Goal: Feedback & Contribution: Submit feedback/report problem

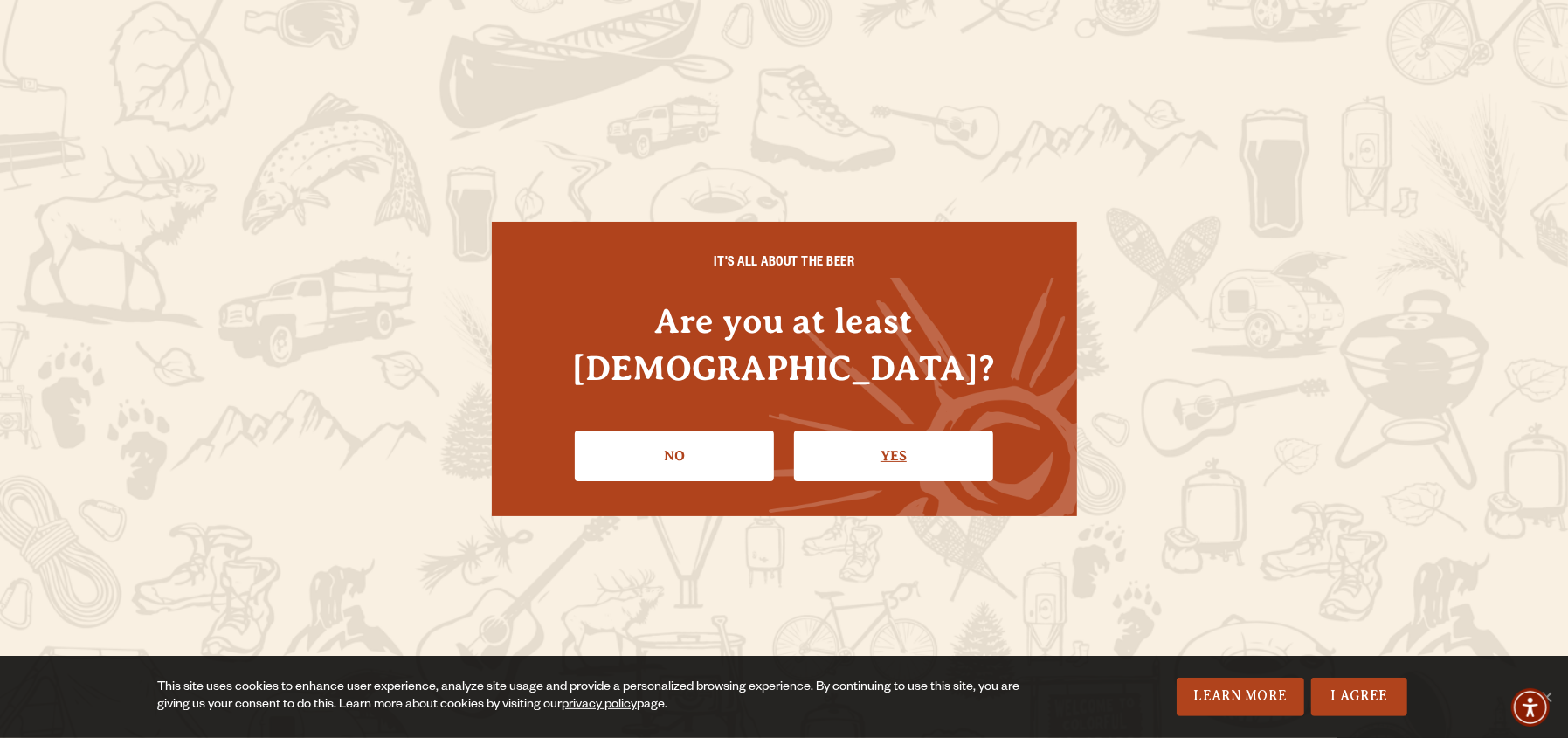
click at [902, 449] on link "Yes" at bounding box center [893, 455] width 199 height 51
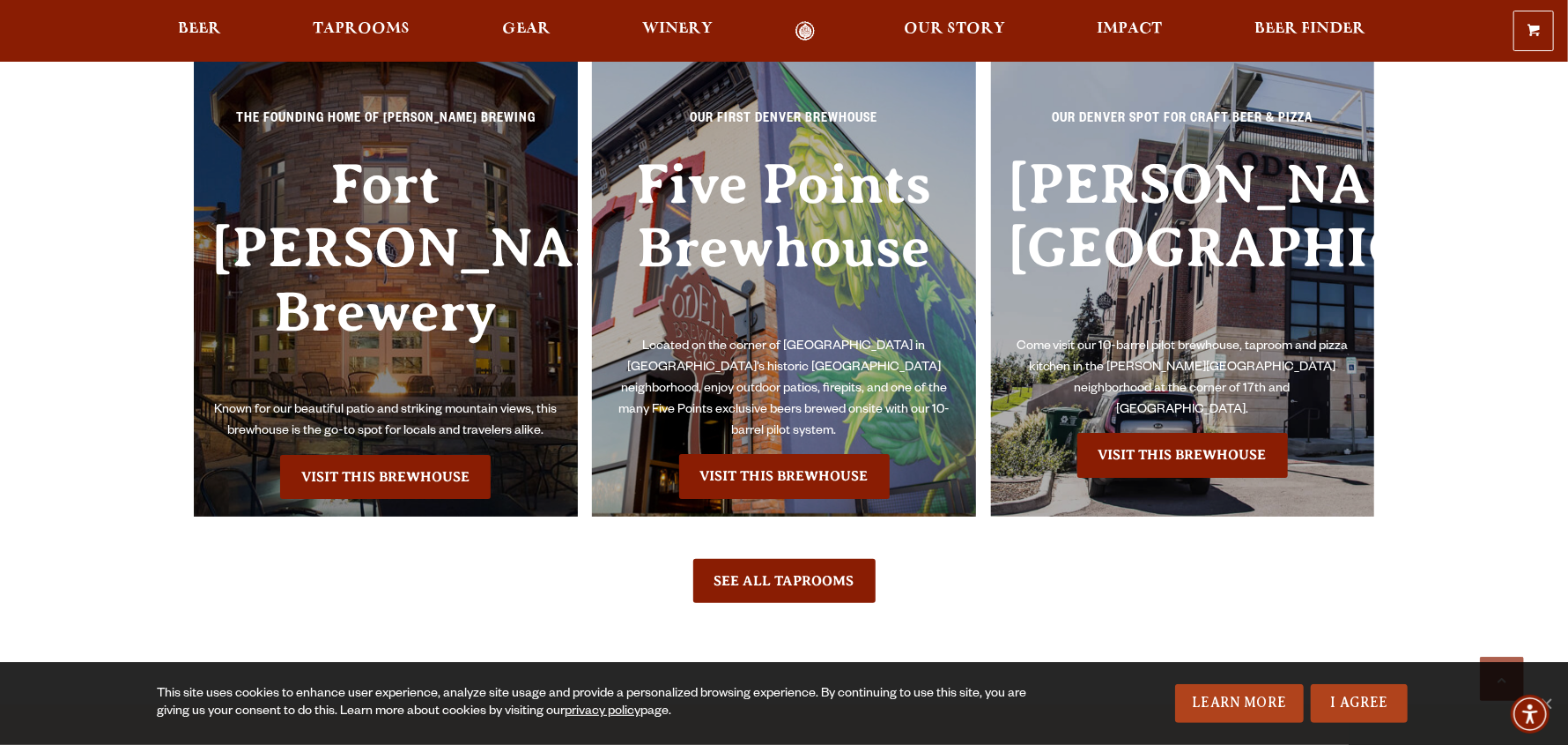
scroll to position [4134, 0]
click at [406, 453] on link "Visit this Brewhouse" at bounding box center [384, 475] width 210 height 44
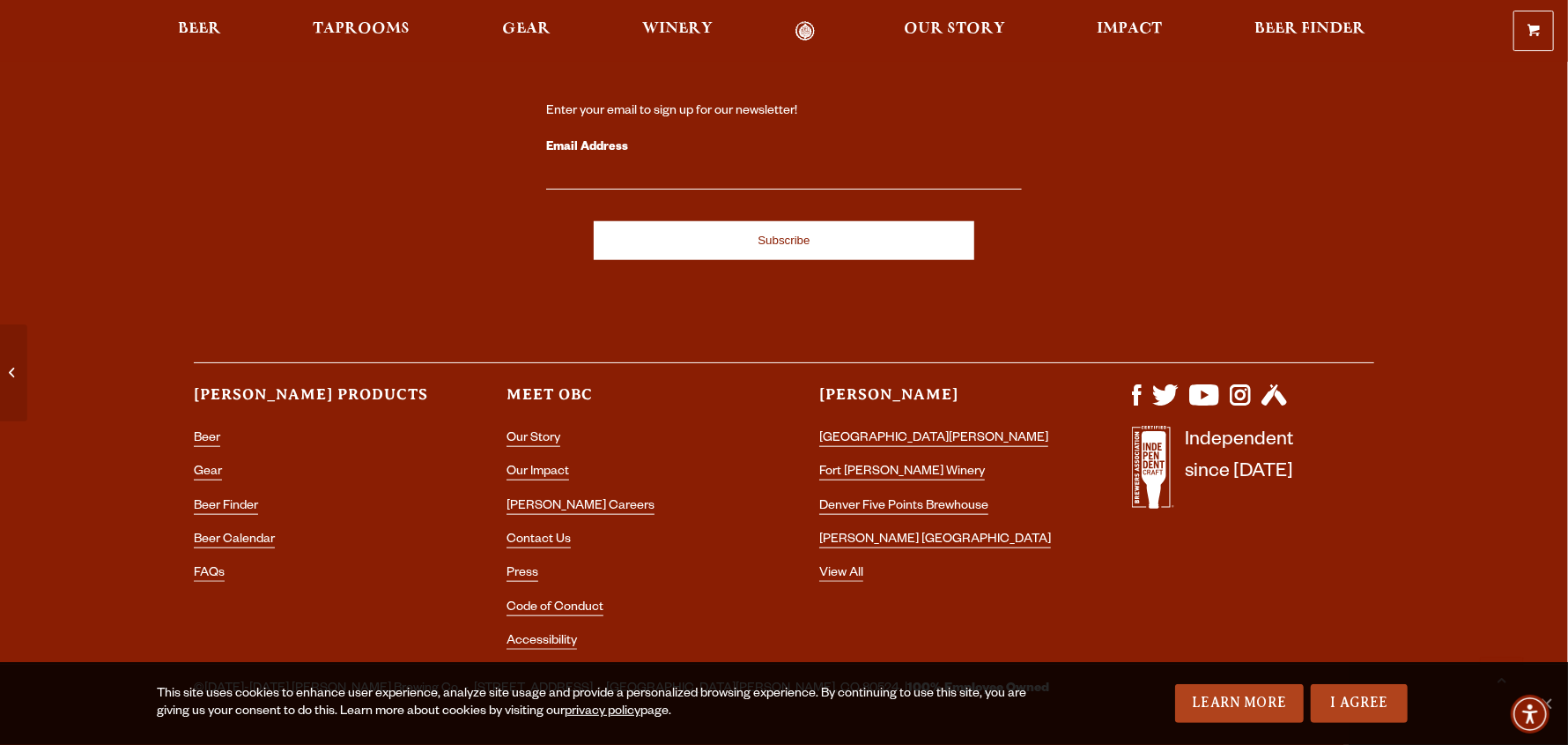
scroll to position [5174, 0]
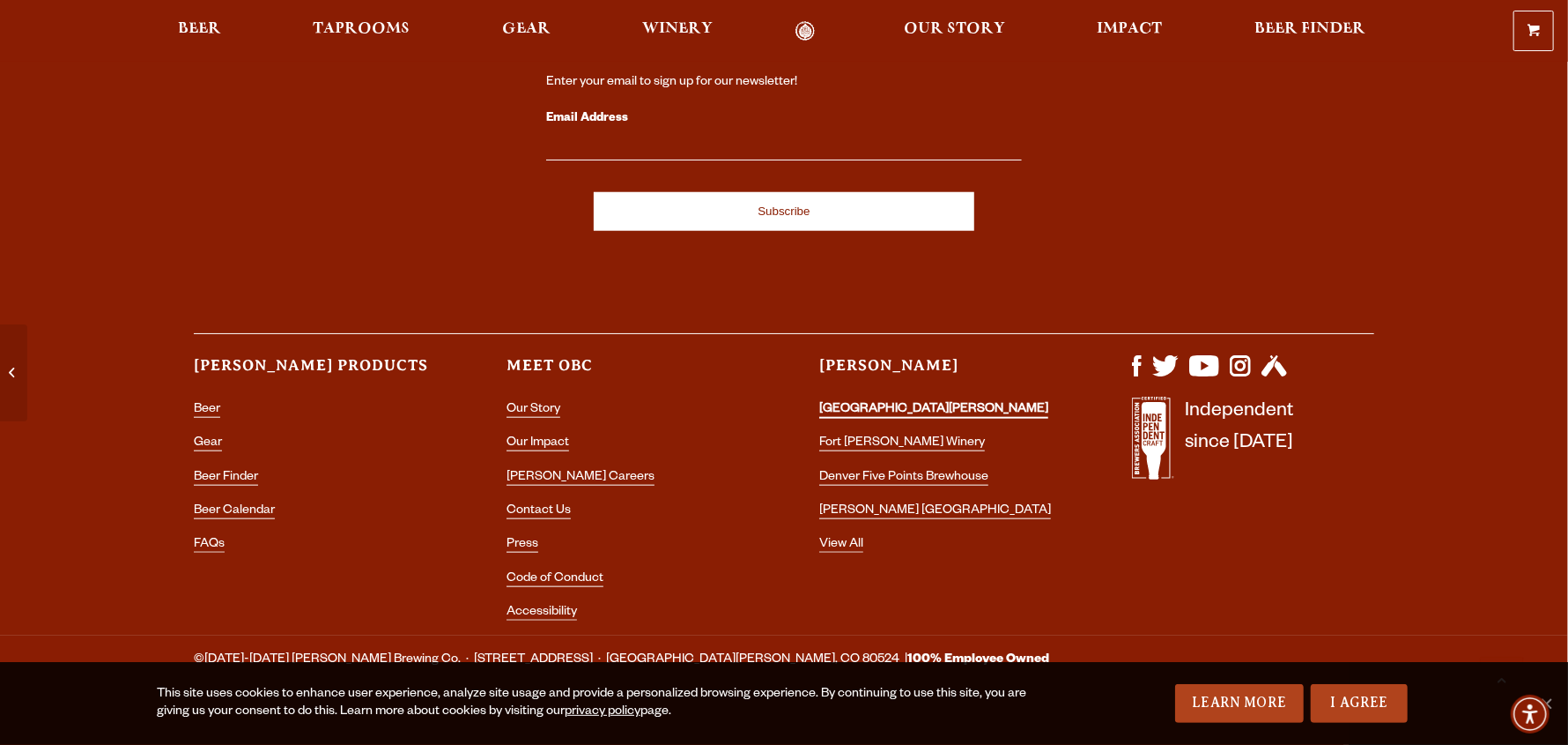
click at [887, 403] on link "[GEOGRAPHIC_DATA][PERSON_NAME]" at bounding box center [934, 411] width 230 height 16
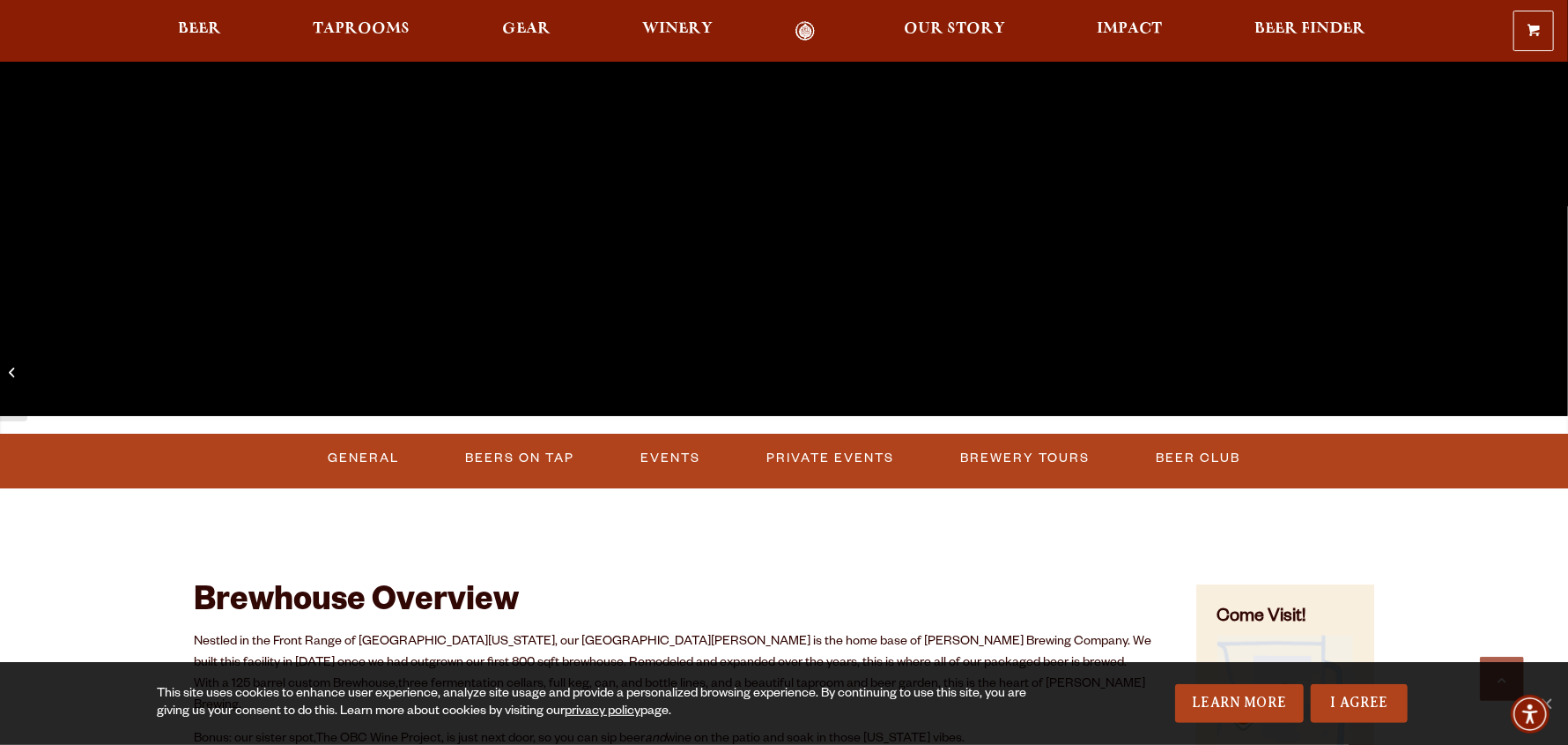
scroll to position [468, 0]
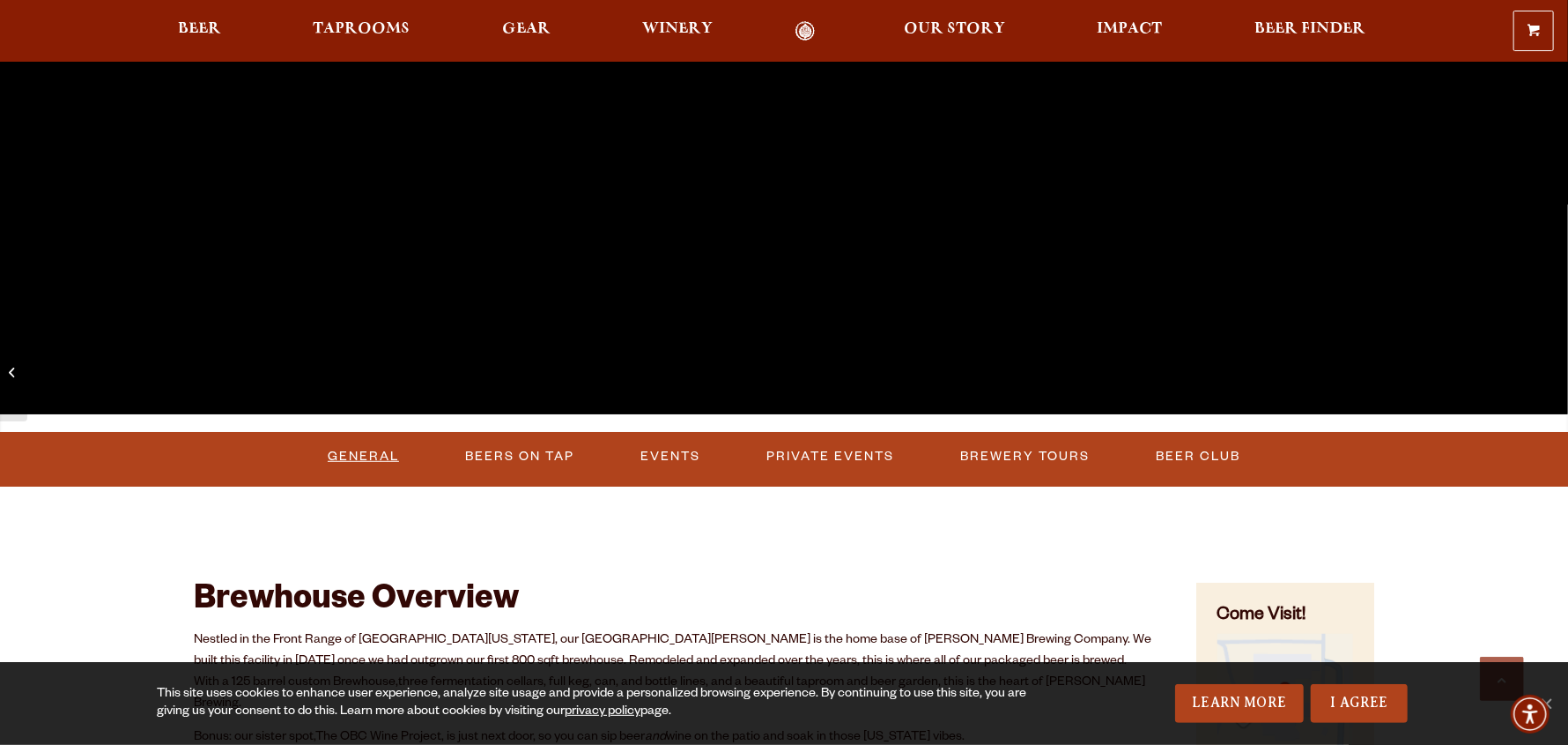
click at [365, 454] on link "General" at bounding box center [363, 456] width 85 height 41
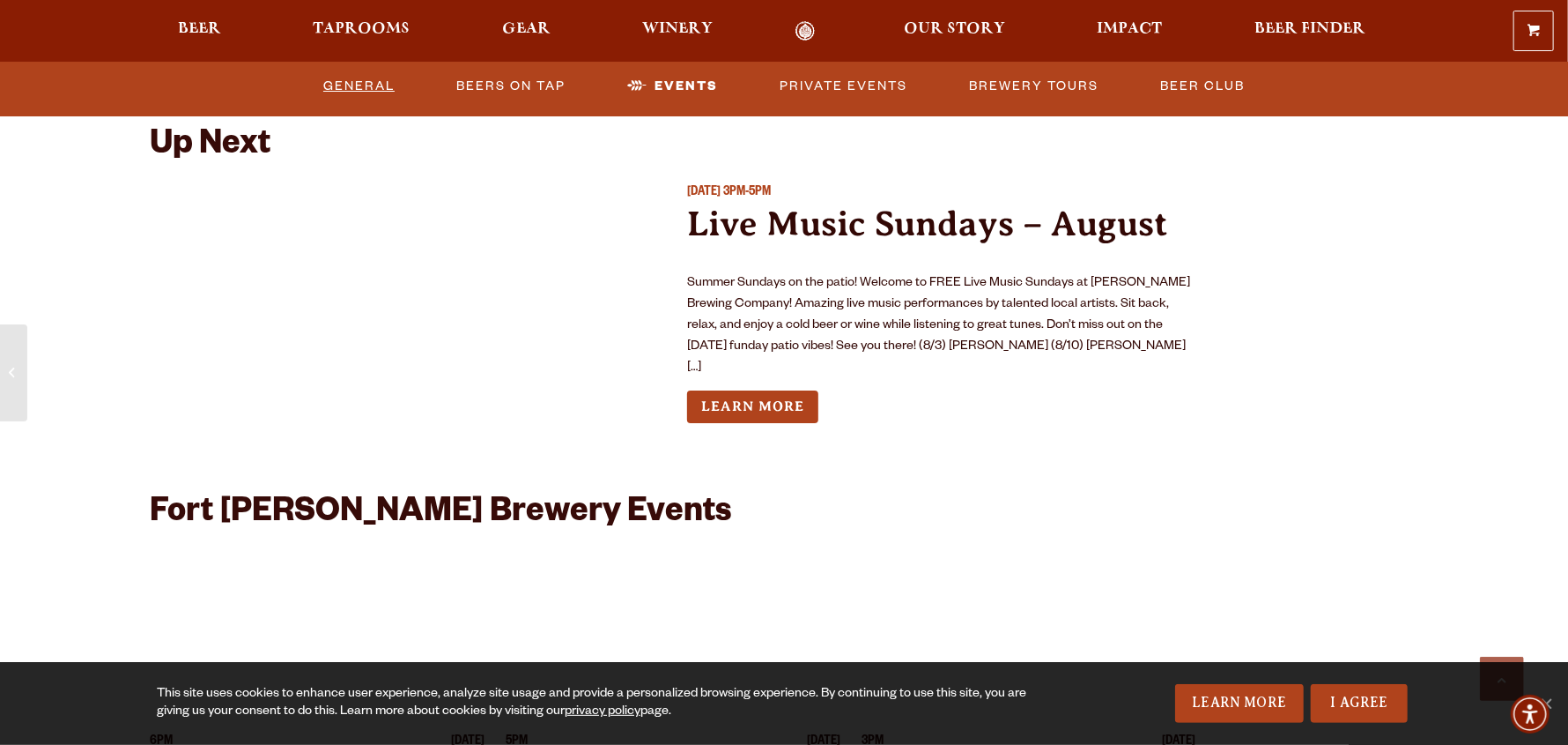
scroll to position [4095, 0]
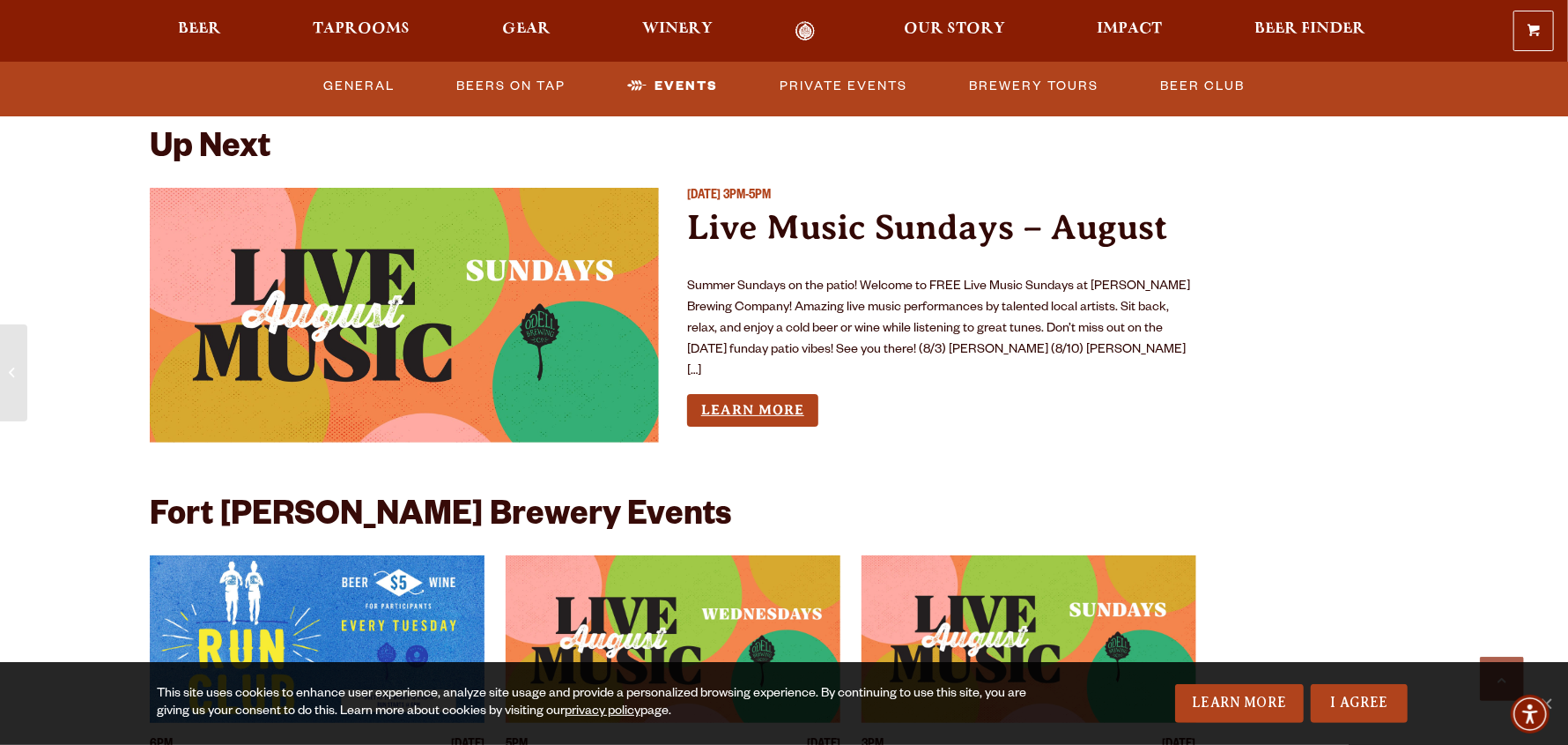
click at [749, 394] on link "Learn More" at bounding box center [753, 411] width 132 height 33
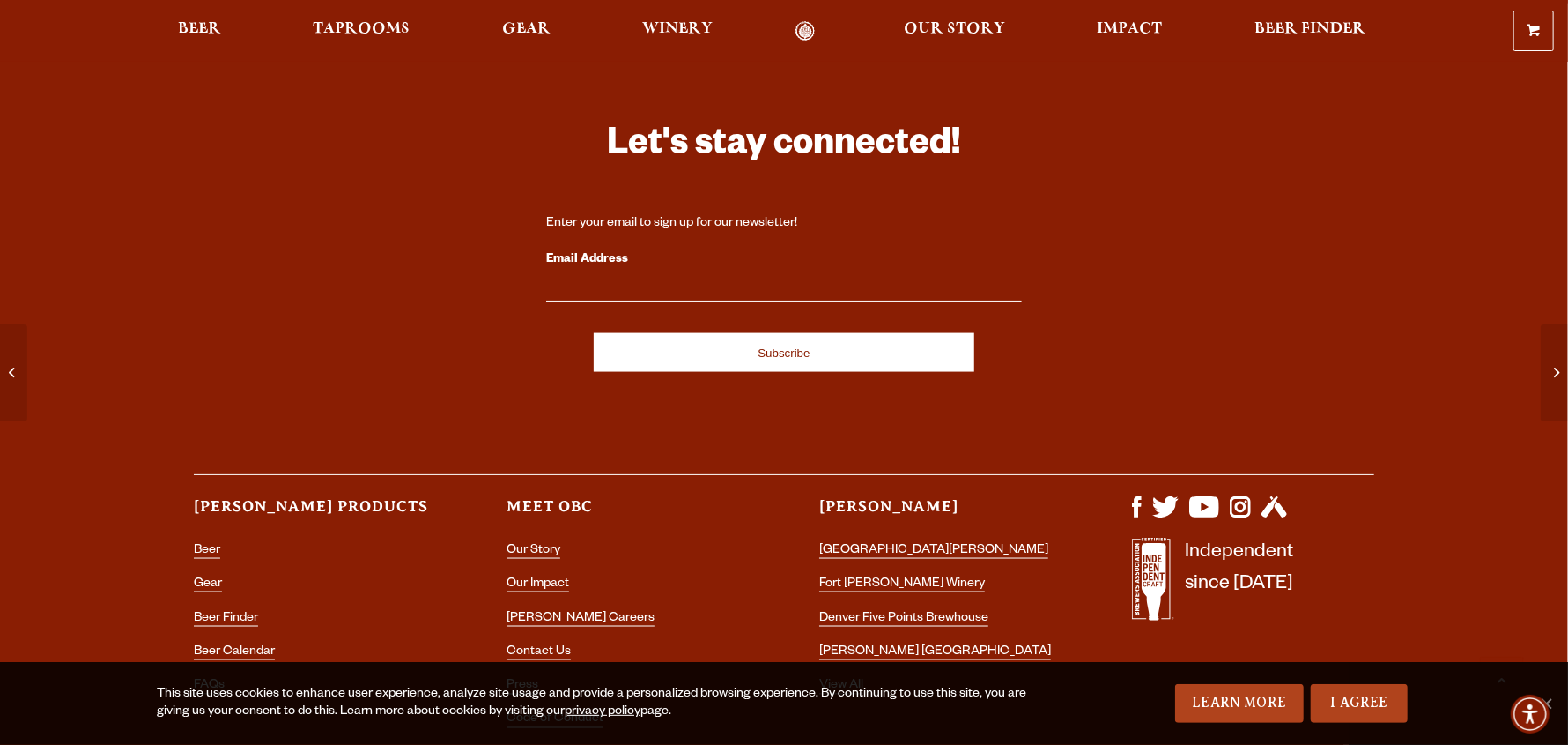
scroll to position [1585, 0]
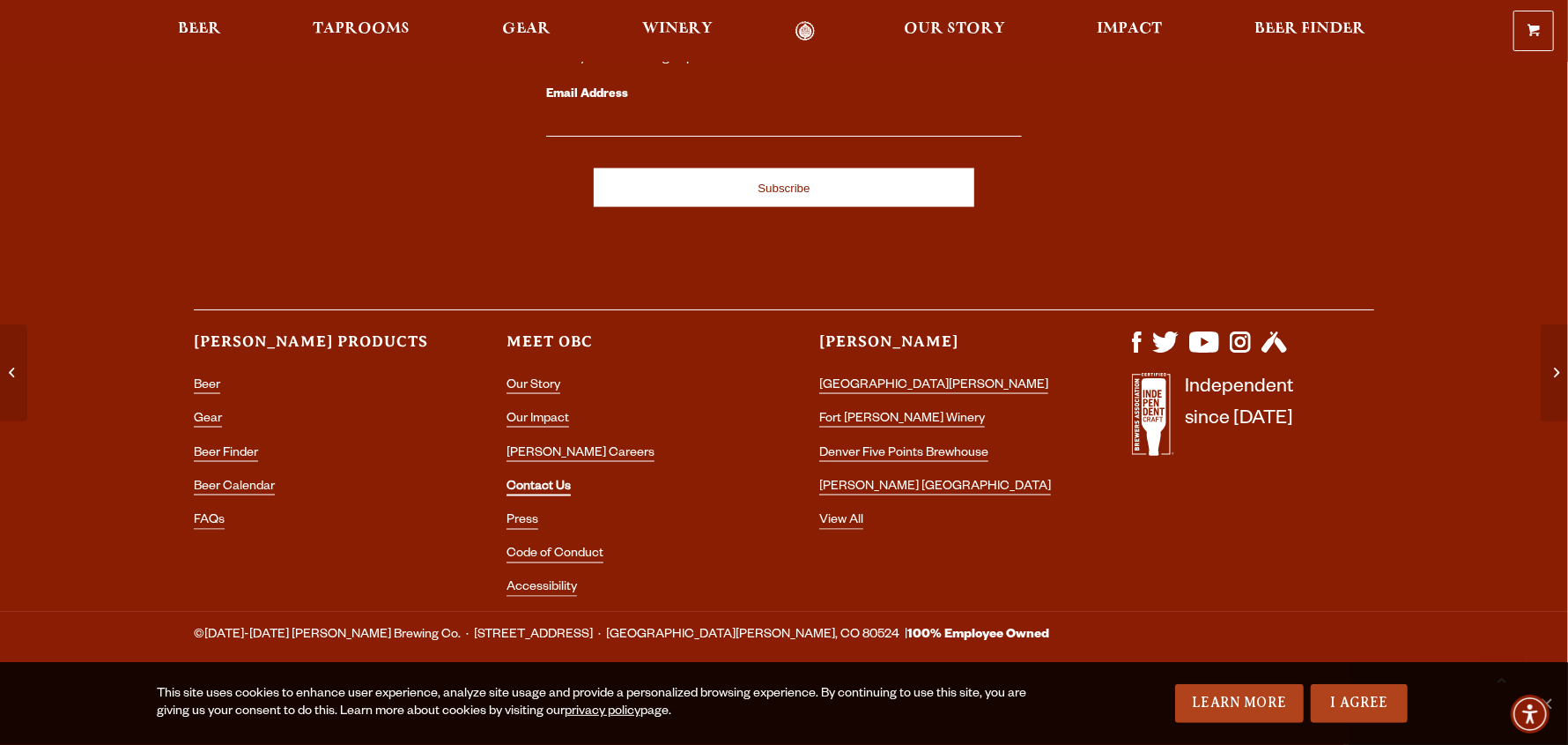
click at [544, 484] on link "Contact Us" at bounding box center [538, 488] width 64 height 16
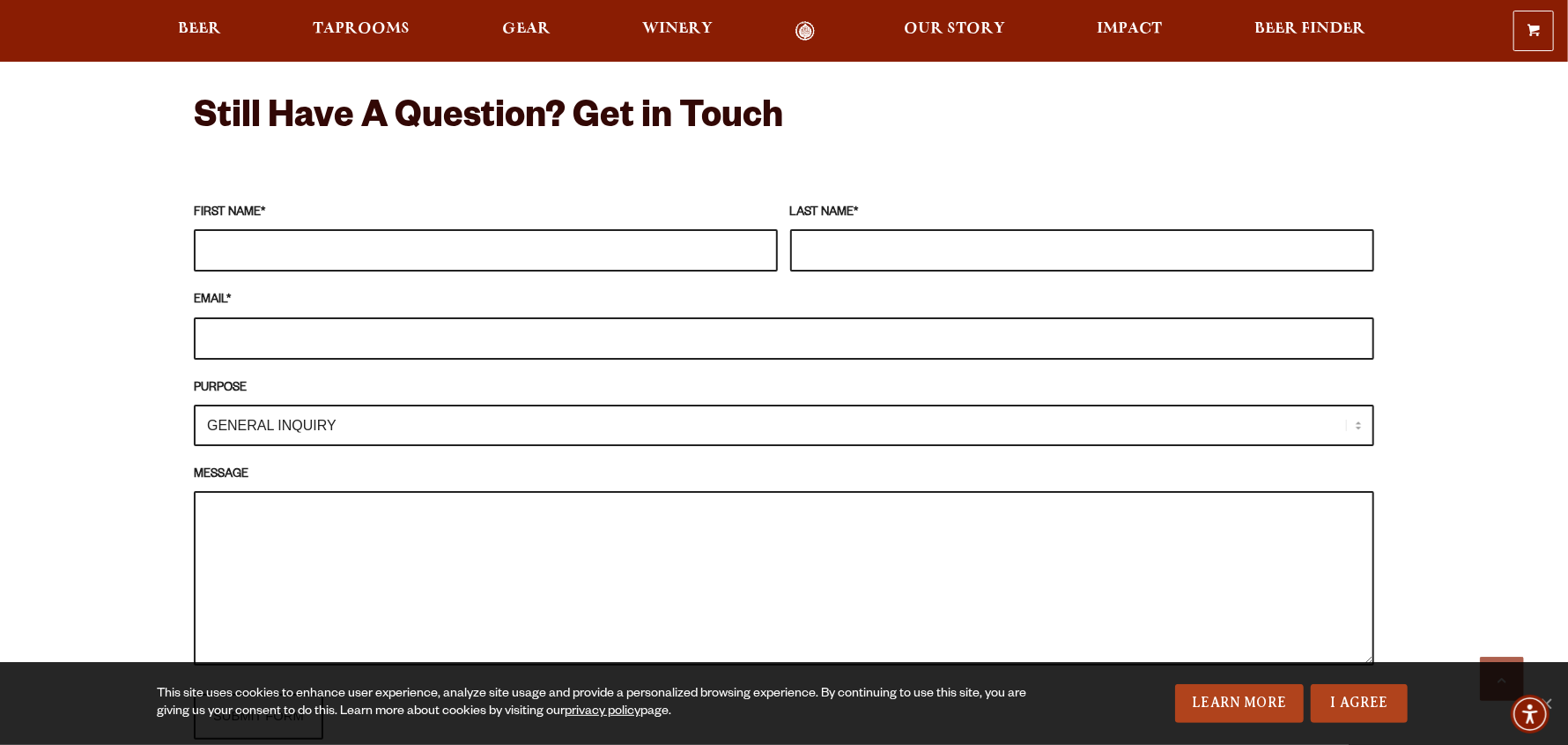
scroll to position [1522, 0]
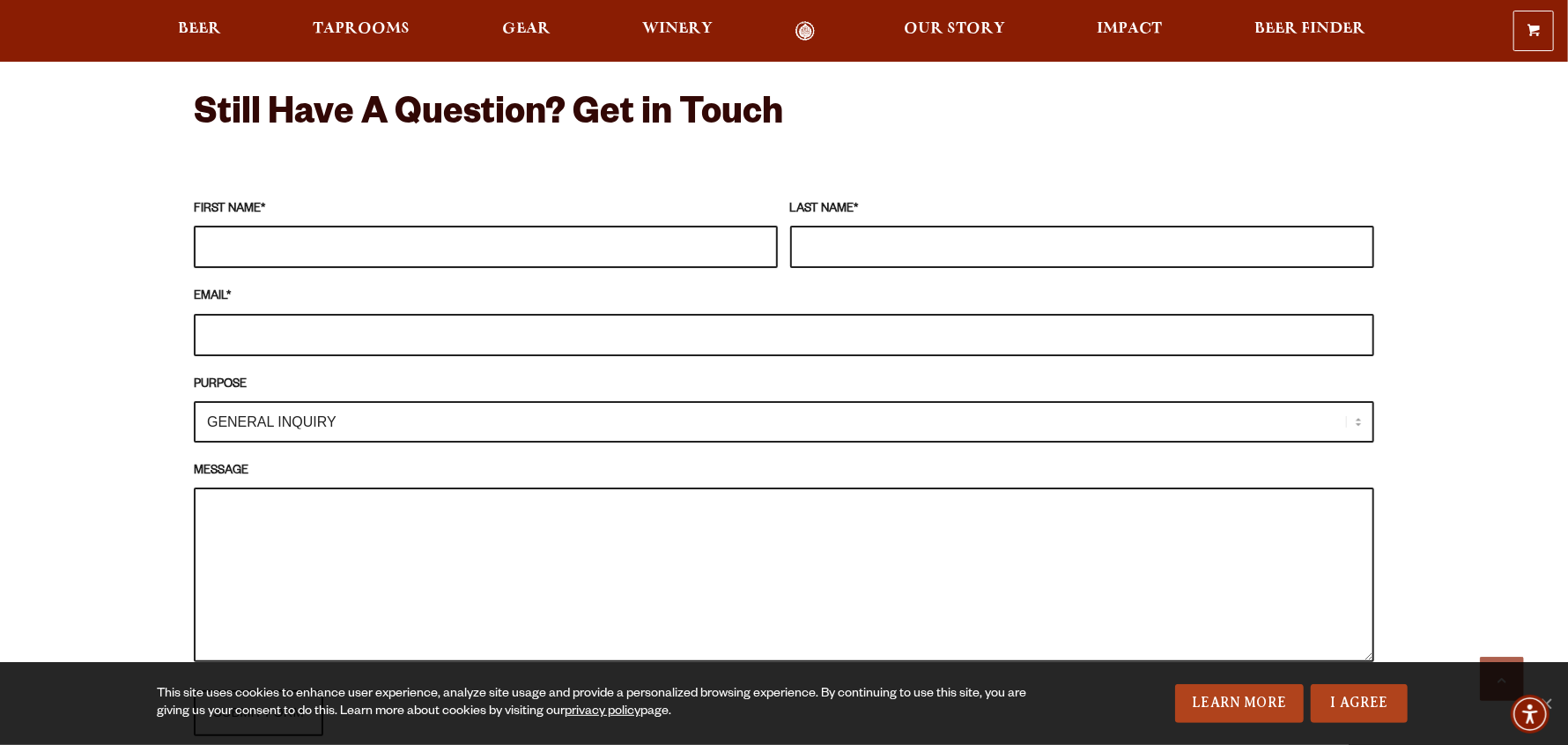
click at [341, 245] on input "FIRST NAME *" at bounding box center [485, 247] width 584 height 43
type input "[PERSON_NAME]"
type input "[EMAIL_ADDRESS][DOMAIN_NAME]"
click at [306, 419] on select "GENERAL INQUIRY TAPROOM / BREWERY WINERY BOOK A TOUR MEDIA INQUIRY GEAR SHOP [P…" at bounding box center [784, 421] width 1181 height 42
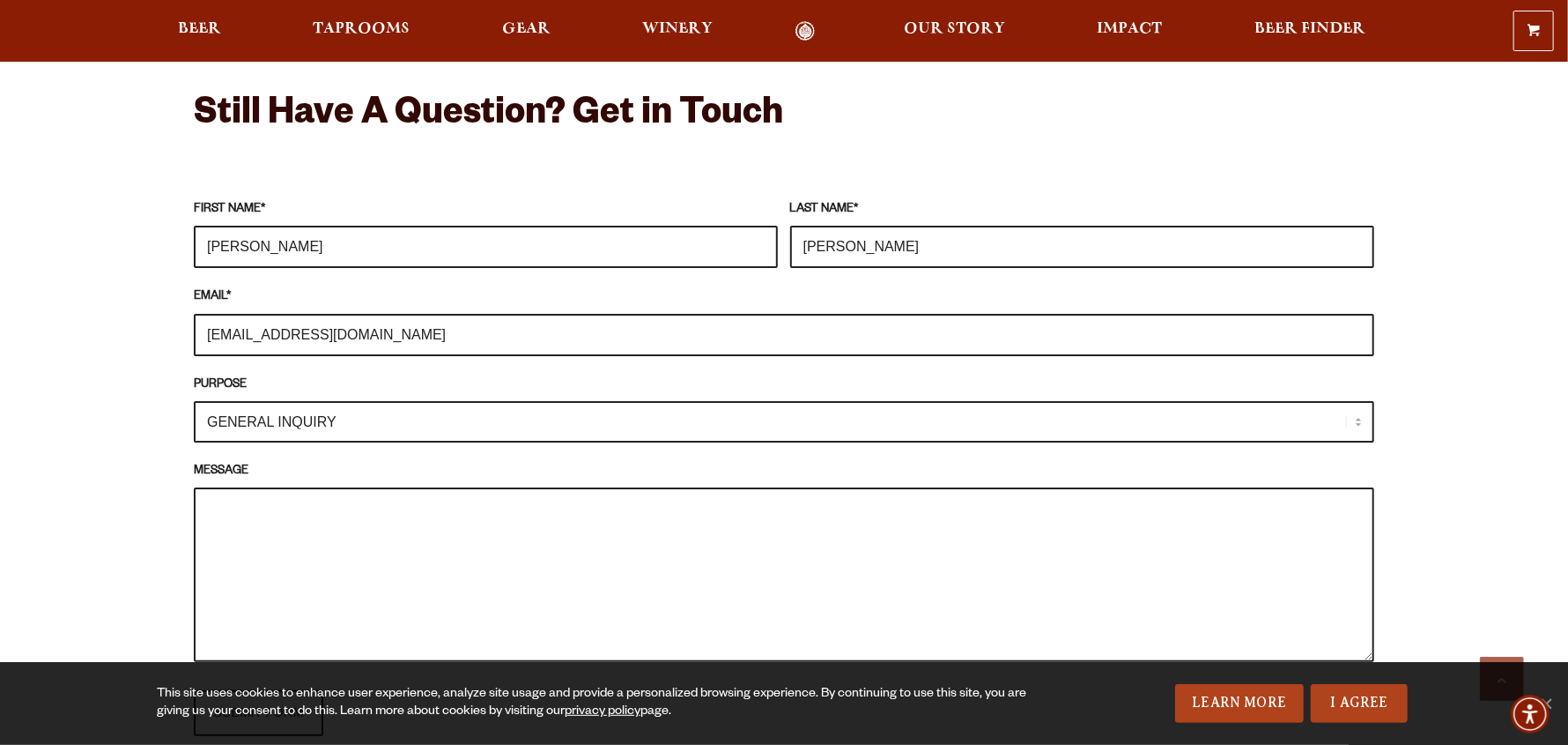
click at [326, 416] on select "GENERAL INQUIRY TAPROOM / BREWERY WINERY BOOK A TOUR MEDIA INQUIRY GEAR SHOP [P…" at bounding box center [784, 421] width 1181 height 42
click at [270, 512] on textarea "MESSAGE" at bounding box center [784, 574] width 1181 height 174
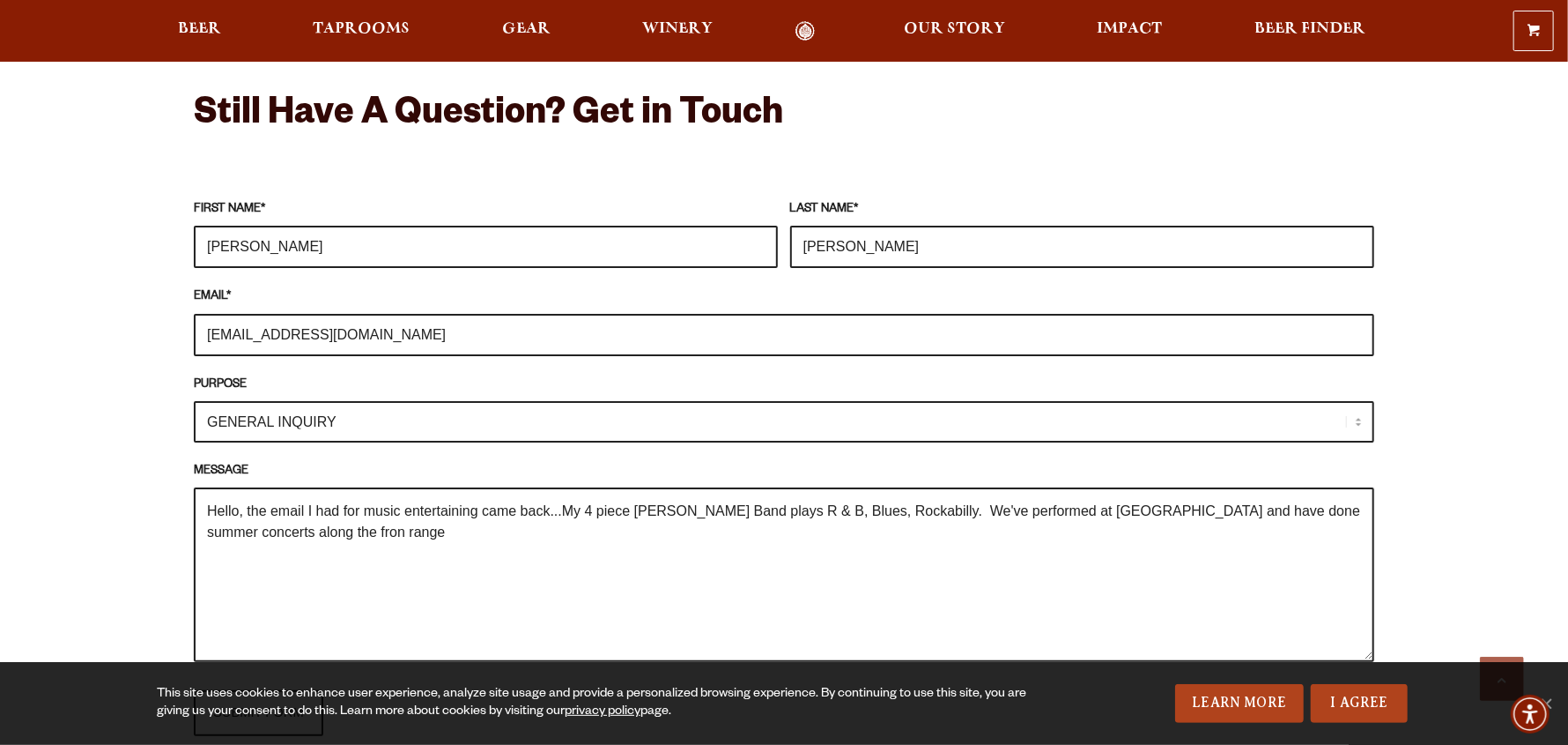
click at [349, 531] on textarea "Hello, the email I had for music entertaining came back...My 4 piece [PERSON_NA…" at bounding box center [784, 574] width 1181 height 174
click at [413, 533] on textarea "Hello, the email I had for music entertaining came back...My 4 piece [PERSON_NA…" at bounding box center [784, 574] width 1181 height 174
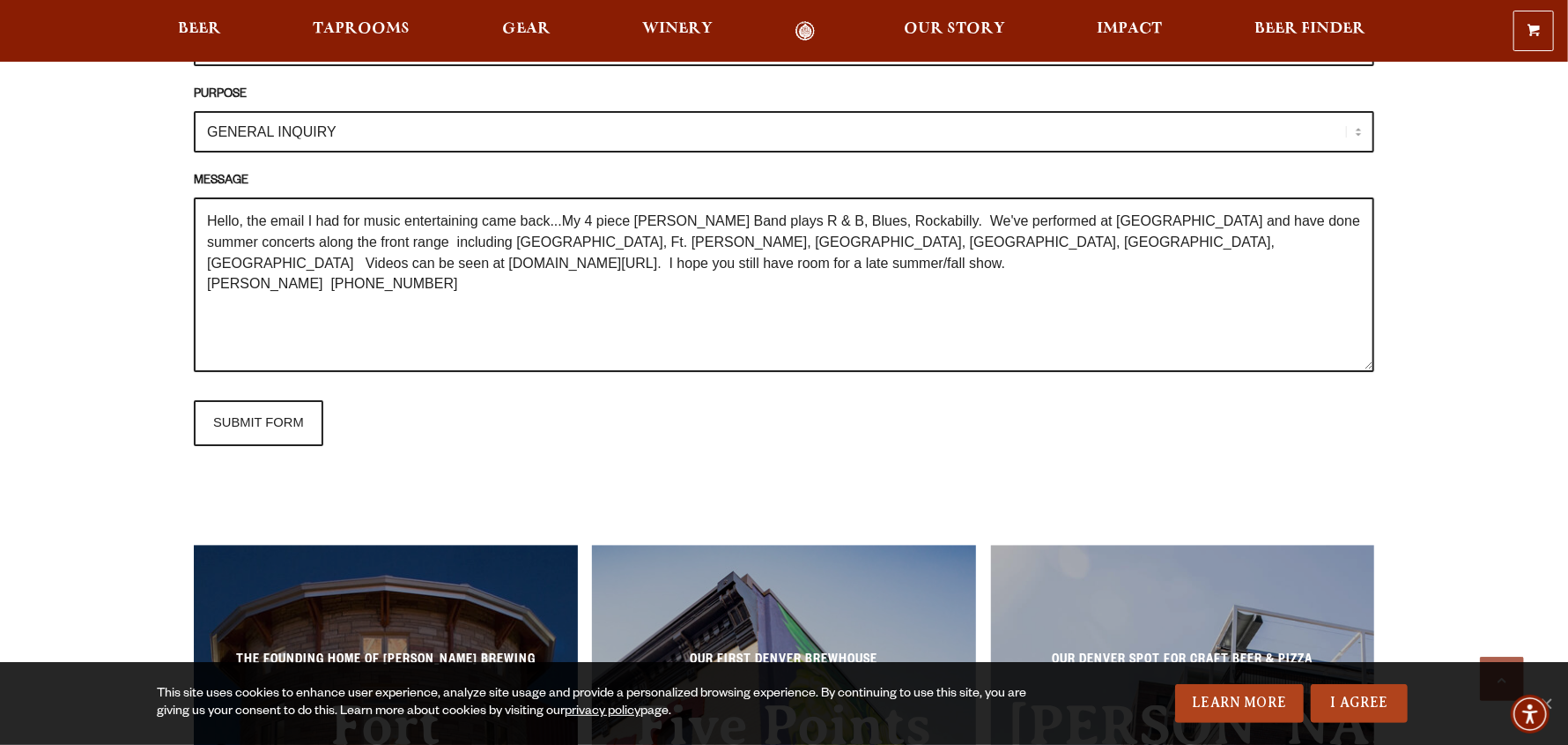
scroll to position [1813, 0]
type textarea "Hello, the email I had for music entertaining came back...My 4 piece [PERSON_NA…"
click at [265, 433] on input "SUBMIT FORM" at bounding box center [259, 421] width 130 height 46
type input "Sending"
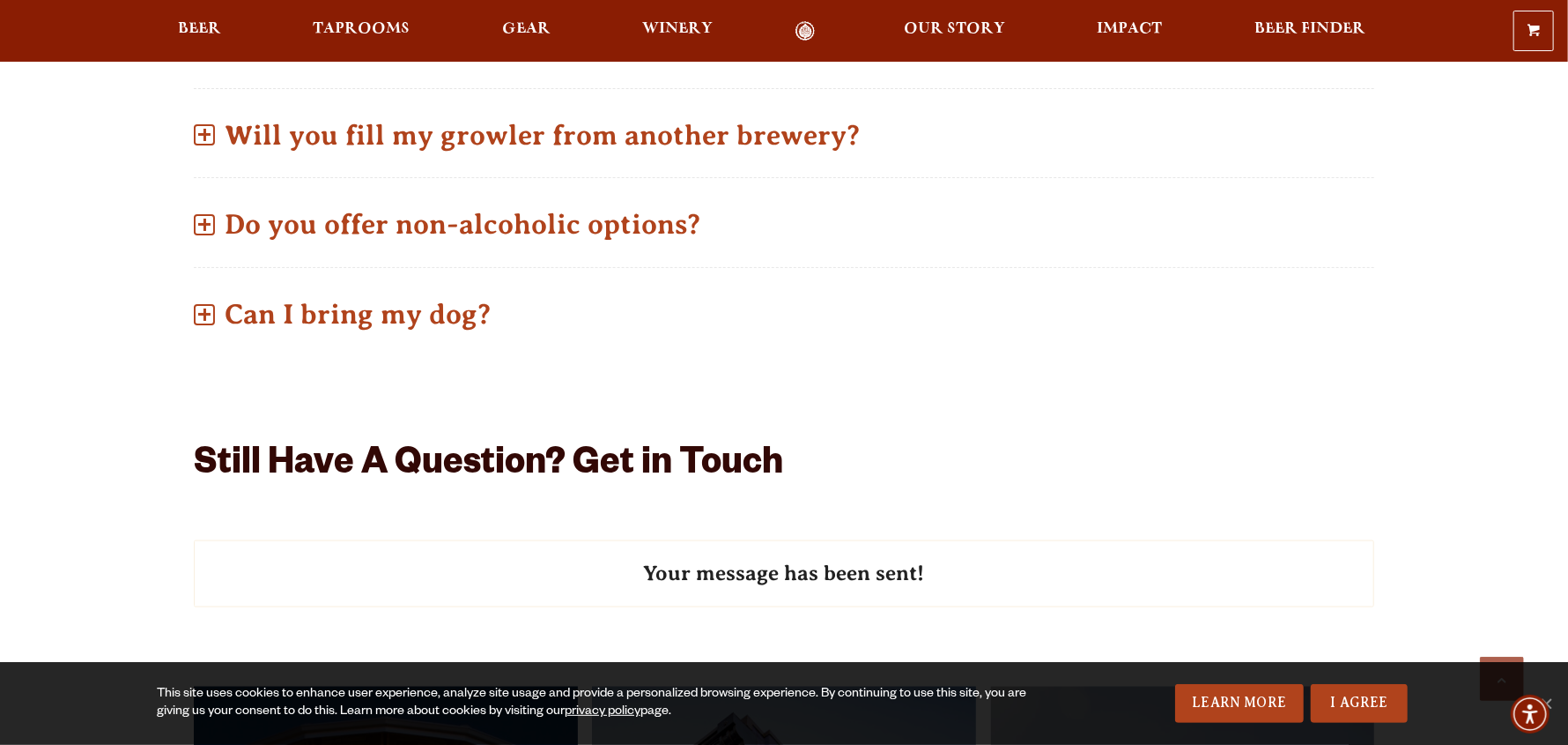
scroll to position [1171, 0]
